Goal: Information Seeking & Learning: Find specific page/section

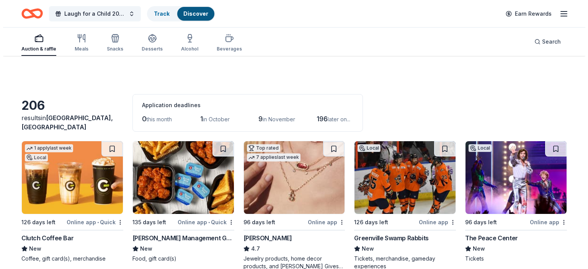
scroll to position [941, 0]
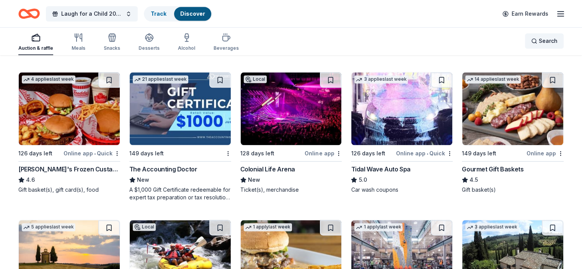
click at [539, 41] on span "Search" at bounding box center [548, 40] width 19 height 9
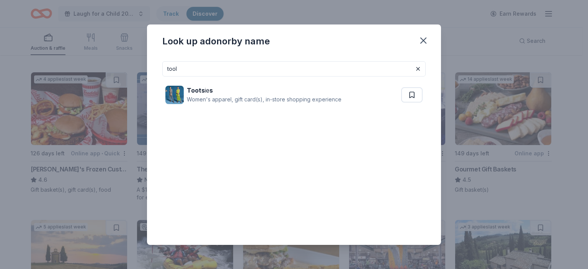
type input "tool"
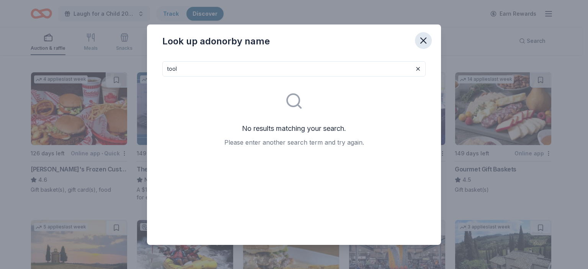
click at [424, 39] on icon "button" at bounding box center [423, 40] width 11 height 11
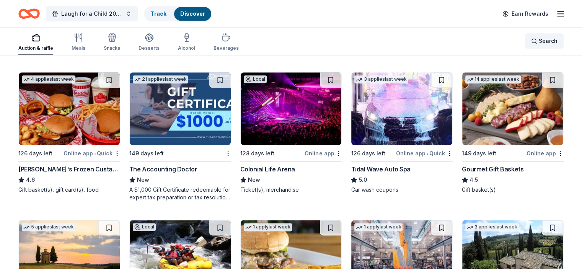
click at [539, 44] on span "Search" at bounding box center [548, 40] width 19 height 9
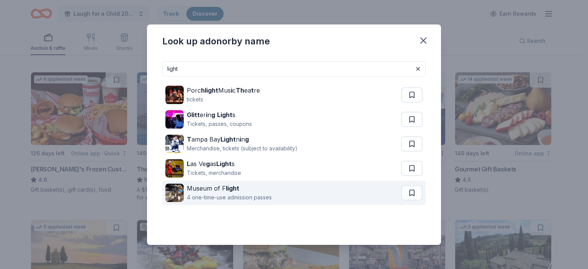
type input "light"
click at [249, 196] on div "4 one-time-use admission passes" at bounding box center [229, 197] width 85 height 9
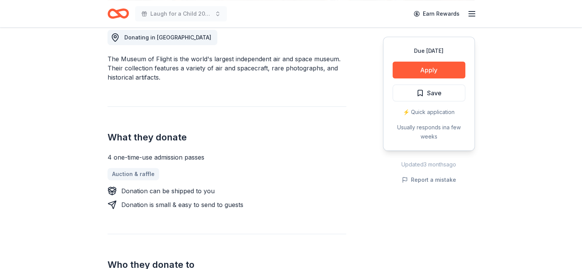
scroll to position [217, 0]
